Goal: Task Accomplishment & Management: Complete application form

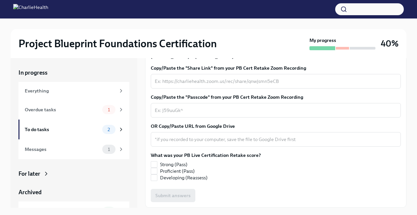
scroll to position [178, 0]
click at [167, 85] on textarea "Copy/Paste the "Share Link" from your PB Cert Retake Zoom Recording" at bounding box center [276, 81] width 242 height 8
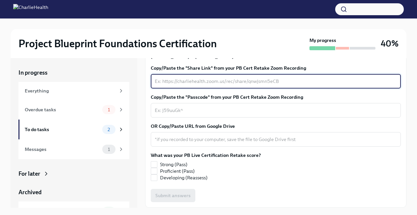
paste textarea "[URL][DOMAIN_NAME]"
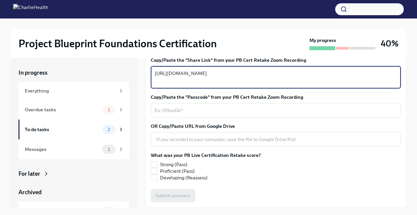
scroll to position [209, 0]
type textarea "[URL][DOMAIN_NAME]"
click at [158, 171] on label "Proficient (Pass)" at bounding box center [203, 171] width 105 height 7
click at [157, 171] on input "Proficient (Pass)" at bounding box center [154, 171] width 6 height 6
checkbox input "true"
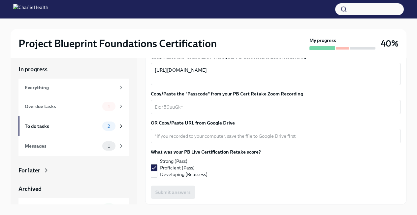
scroll to position [0, 0]
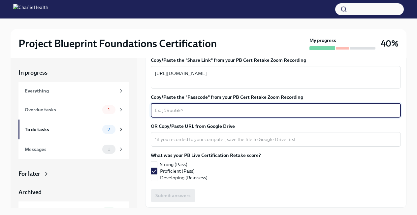
click at [178, 111] on textarea "Copy/Paste the "Passcode" from your PB Cert Retake Zoom Recording" at bounding box center [276, 110] width 242 height 8
paste textarea "Bkm1#XL9"
type textarea "Bkm1#XL9"
click at [339, 184] on div "Copy/Paste the "Share Link" from your PB Cert Retake Zoom Recording [URL][DOMAI…" at bounding box center [276, 129] width 250 height 145
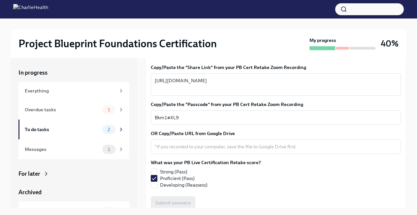
scroll to position [209, 0]
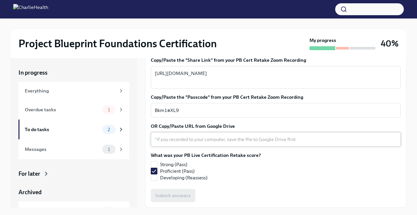
click at [182, 135] on div "x ​" at bounding box center [276, 139] width 250 height 15
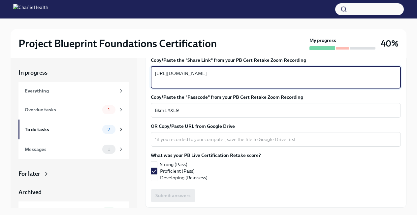
drag, startPoint x: 219, startPoint y: 82, endPoint x: 158, endPoint y: 74, distance: 62.2
click at [144, 71] on div "In progress Everything Overdue tasks 1 To do tasks 2 Messages 1 For later Archi…" at bounding box center [209, 132] width 396 height 149
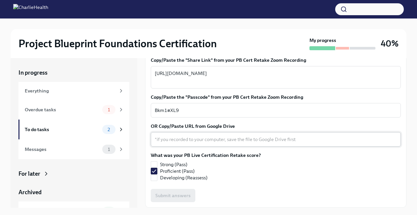
click at [181, 143] on div "x ​" at bounding box center [276, 139] width 250 height 15
click at [203, 139] on textarea "OR Copy/Paste URL from Google Drive" at bounding box center [276, 139] width 242 height 8
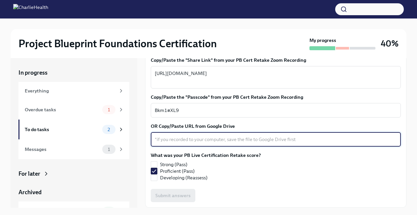
paste textarea "[URL][DOMAIN_NAME]"
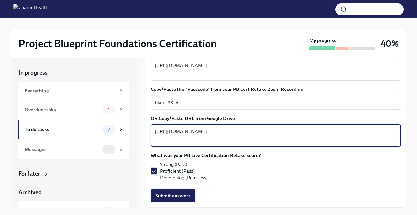
type textarea "[URL][DOMAIN_NAME]"
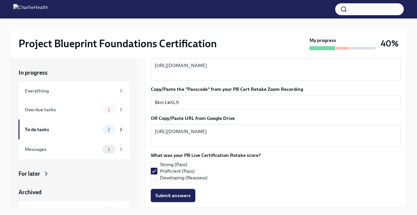
click at [186, 199] on span "Submit answers" at bounding box center [172, 195] width 35 height 7
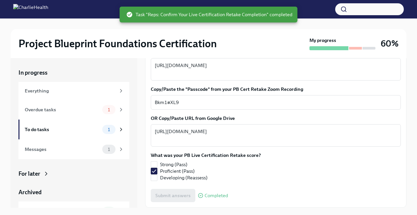
scroll to position [217, 0]
click at [34, 107] on div "Overdue tasks" at bounding box center [62, 109] width 75 height 7
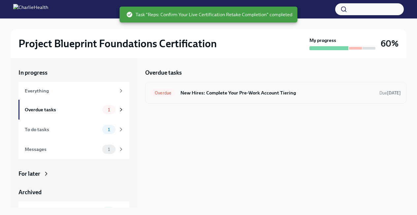
click at [212, 94] on h6 "New Hires: Complete Your Pre-Work Account Tiering" at bounding box center [277, 92] width 194 height 7
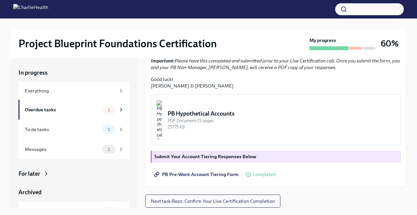
scroll to position [184, 0]
click at [260, 174] on span "Completed" at bounding box center [263, 174] width 23 height 5
click at [251, 198] on span "Next task : Reps: Confirm Your Live Certification Completion" at bounding box center [213, 201] width 124 height 7
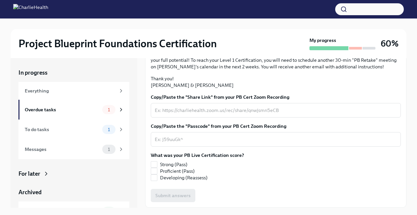
scroll to position [172, 0]
click at [105, 153] on div "1" at bounding box center [108, 148] width 13 height 9
